Goal: Task Accomplishment & Management: Manage account settings

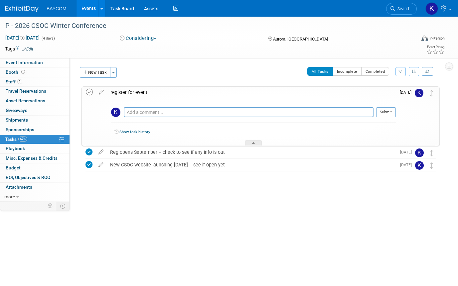
click at [88, 91] on icon at bounding box center [89, 92] width 7 height 7
click at [96, 71] on button "New Task" at bounding box center [95, 72] width 31 height 11
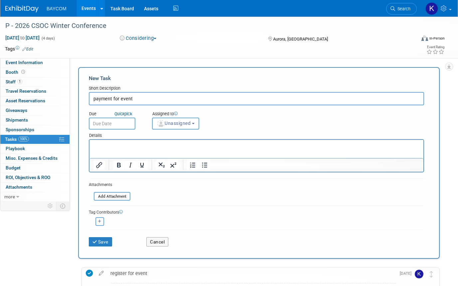
type input "payment for event"
click at [122, 124] on input "text" at bounding box center [112, 124] width 47 height 12
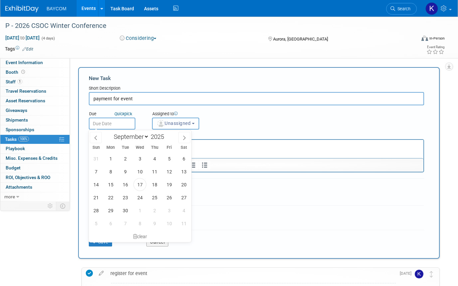
click at [184, 123] on span "Unassigned" at bounding box center [174, 123] width 34 height 5
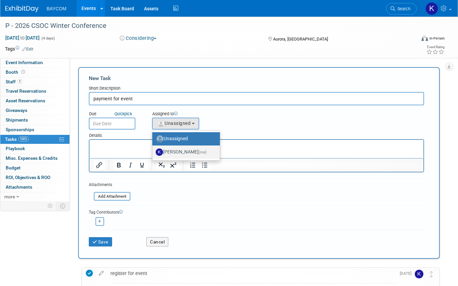
click at [171, 152] on label "[PERSON_NAME] (me)" at bounding box center [185, 152] width 58 height 11
click at [153, 152] on input "[PERSON_NAME] (me)" at bounding box center [151, 151] width 4 height 4
select select "3010db7d-870e-43c4-8fb8-0ef80b953965"
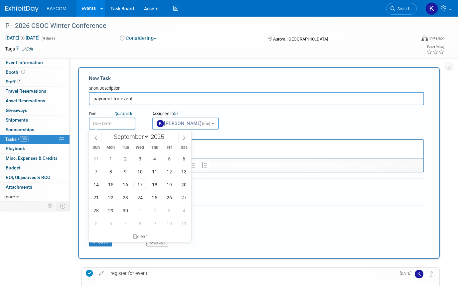
click at [125, 121] on input "text" at bounding box center [112, 124] width 47 height 12
click at [167, 195] on span "26" at bounding box center [169, 197] width 13 height 13
type input "[DATE]"
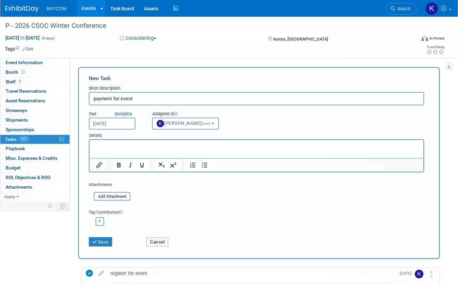
click at [200, 149] on html at bounding box center [256, 144] width 334 height 9
click at [107, 243] on button "Save" at bounding box center [100, 241] width 23 height 9
